Goal: Check status: Check status

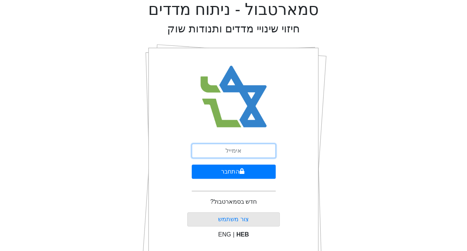
click at [225, 150] on input "email" at bounding box center [234, 151] width 84 height 14
type input "[PERSON_NAME][EMAIL_ADDRESS][DOMAIN_NAME]"
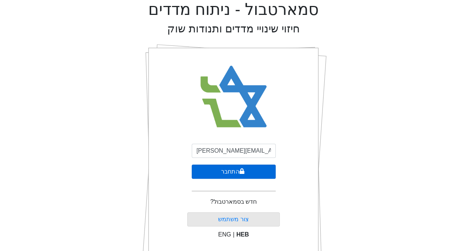
click at [240, 172] on icon "submit" at bounding box center [241, 171] width 5 height 6
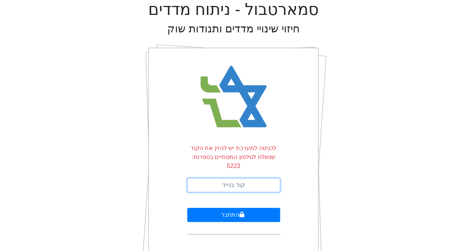
click at [231, 178] on input "text" at bounding box center [233, 185] width 93 height 14
type input "543026"
click at [187, 207] on button "התחבר" at bounding box center [233, 214] width 93 height 14
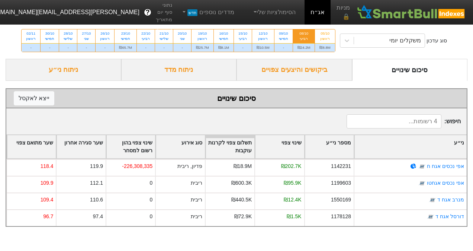
click at [330, 71] on div "ביקושים והיצעים צפויים" at bounding box center [294, 70] width 116 height 22
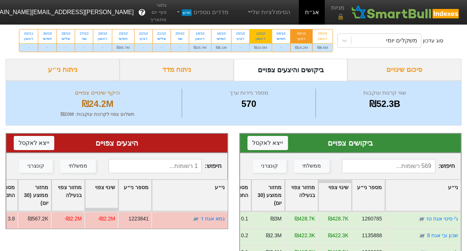
click at [265, 35] on div "12/10" at bounding box center [260, 33] width 13 height 5
click at [261, 34] on input "12/10 ראשון ₪10.5M" at bounding box center [258, 31] width 5 height 5
radio input "true"
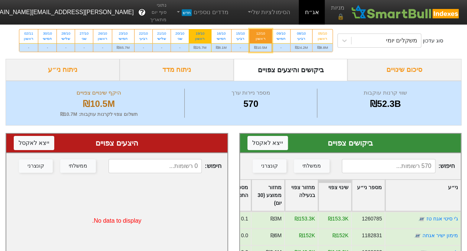
click at [201, 36] on div "ראשון" at bounding box center [200, 38] width 13 height 5
click at [200, 34] on input "19/10 ראשון ₪25.7M" at bounding box center [197, 31] width 5 height 5
radio input "true"
